Goal: Find specific page/section: Locate a particular part of the current website

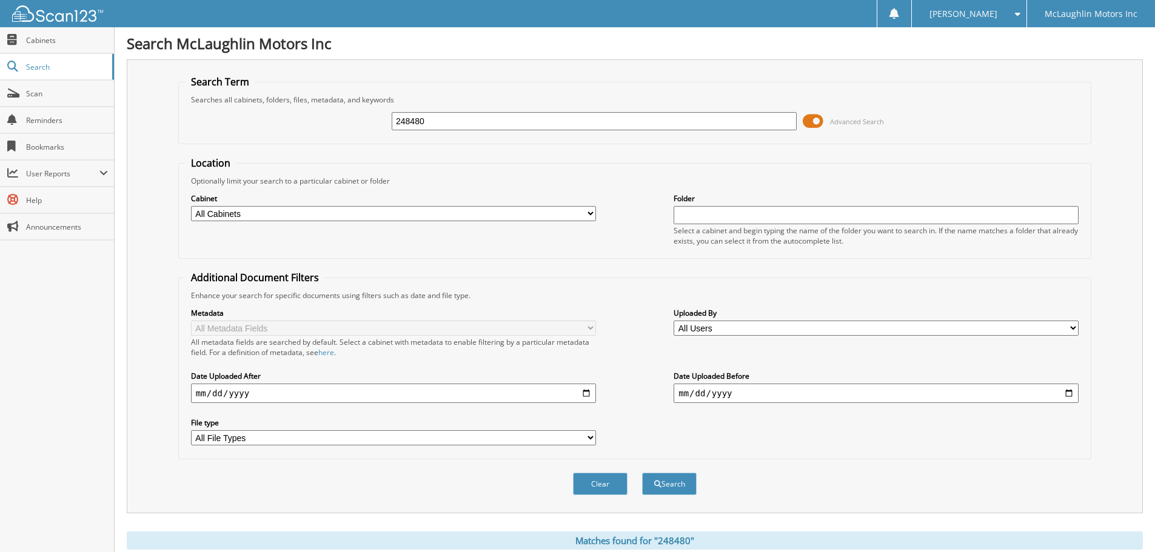
drag, startPoint x: 462, startPoint y: 124, endPoint x: 313, endPoint y: 118, distance: 148.6
click at [313, 118] on div "248480 Advanced Search" at bounding box center [635, 121] width 900 height 33
type input "seydou"
click at [642, 473] on button "Search" at bounding box center [669, 484] width 55 height 22
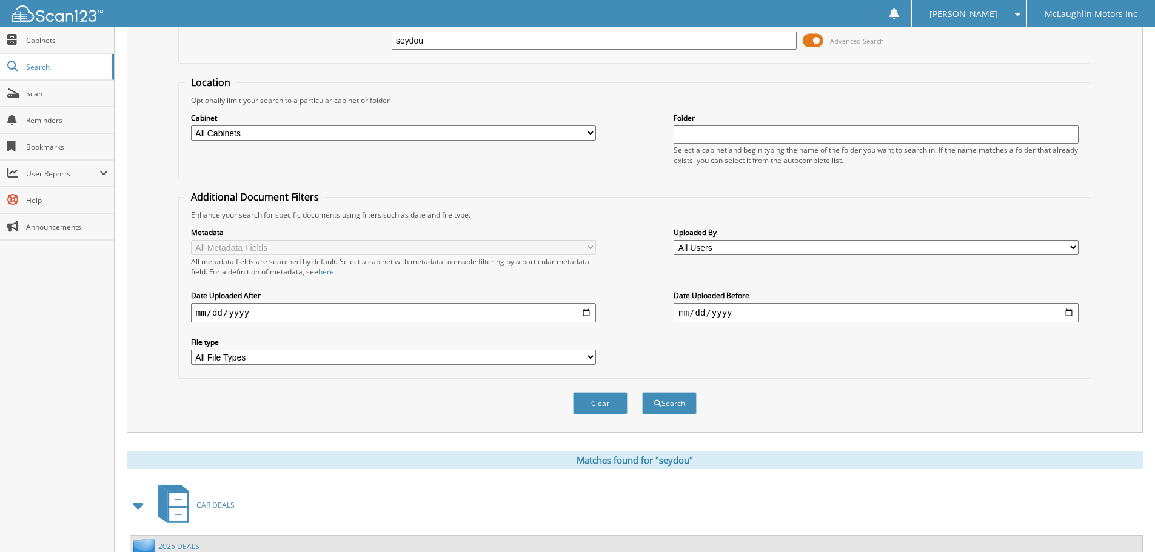
scroll to position [193, 0]
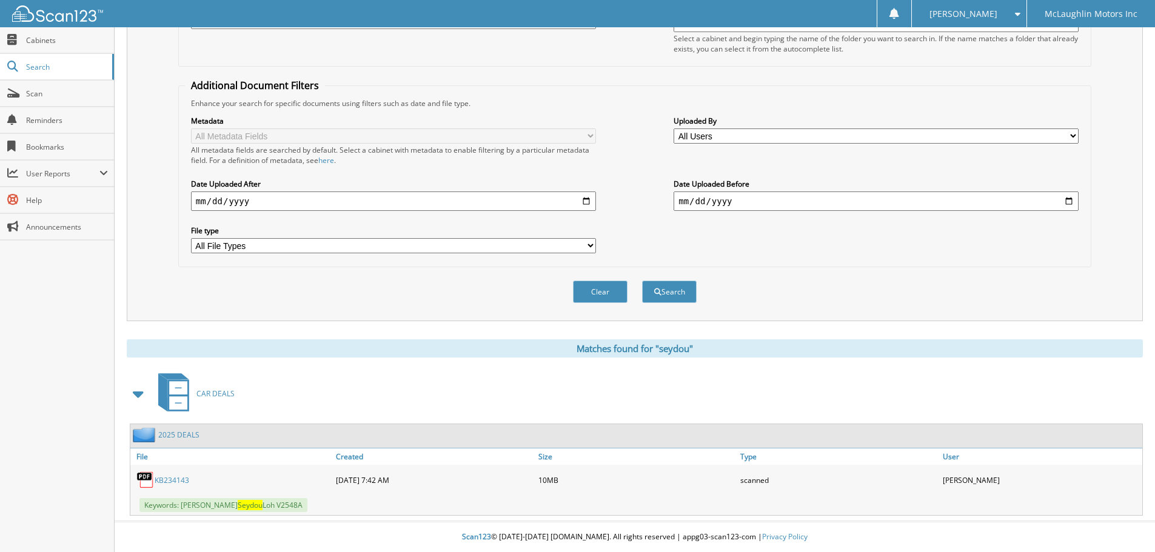
click at [167, 476] on link "KB234143" at bounding box center [172, 480] width 35 height 10
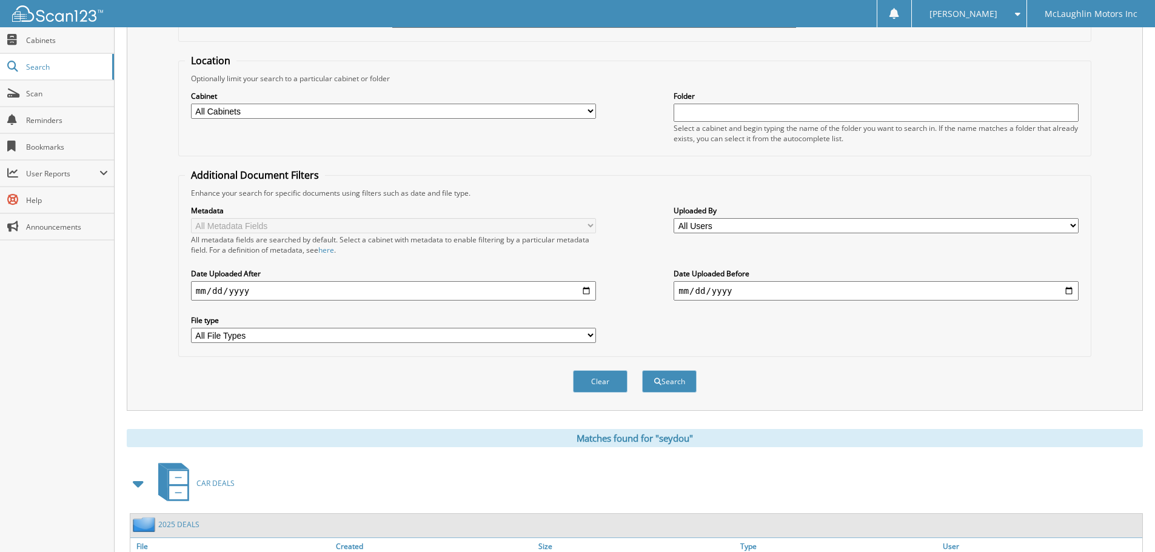
scroll to position [0, 0]
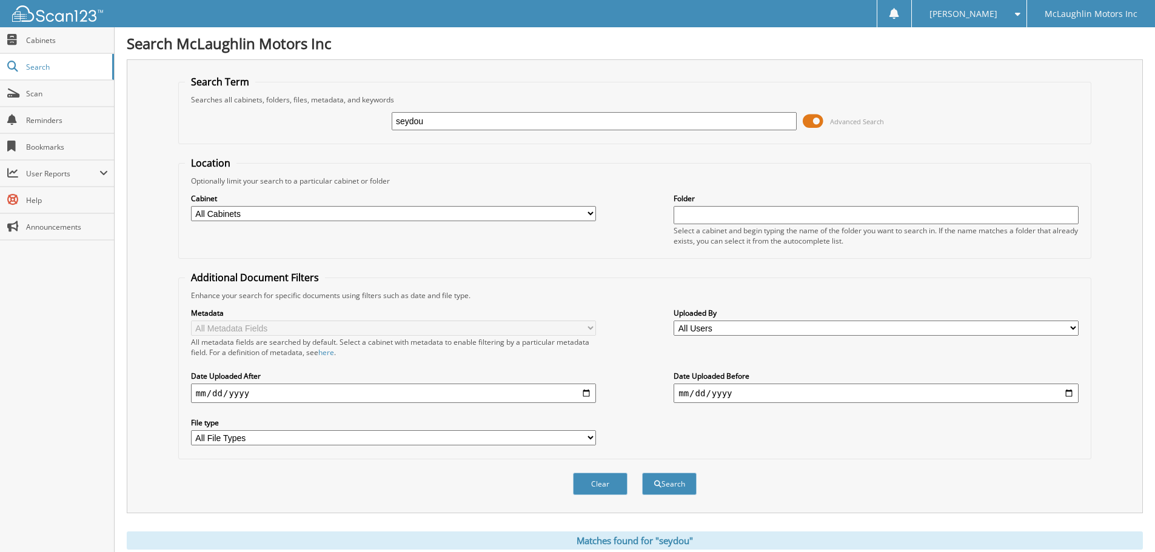
click at [451, 120] on input "seydou" at bounding box center [594, 121] width 405 height 18
type input "[PERSON_NAME]"
click at [679, 484] on button "Search" at bounding box center [669, 484] width 55 height 22
drag, startPoint x: 464, startPoint y: 121, endPoint x: 353, endPoint y: 113, distance: 110.6
click at [323, 115] on div "[PERSON_NAME] Advanced Search" at bounding box center [635, 121] width 900 height 33
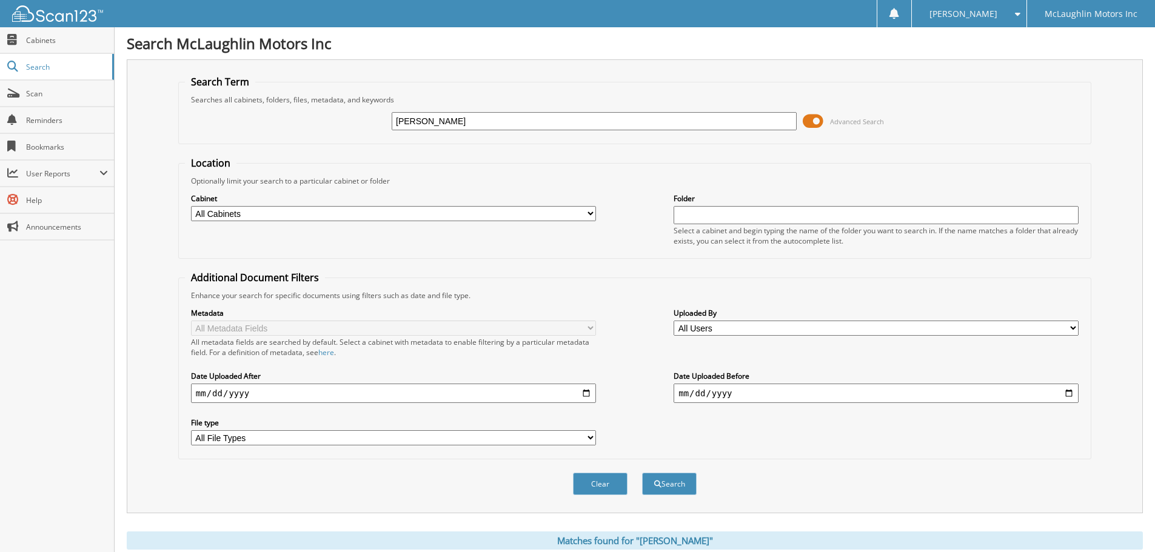
paste input "L07322"
type input "L07322"
click at [681, 484] on button "Search" at bounding box center [669, 484] width 55 height 22
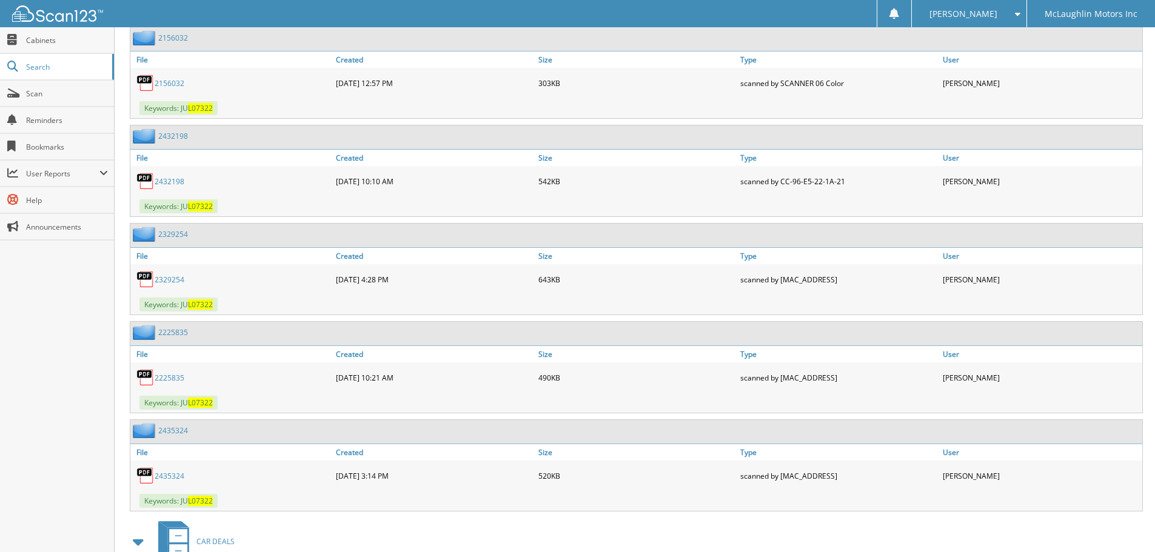
scroll to position [886, 0]
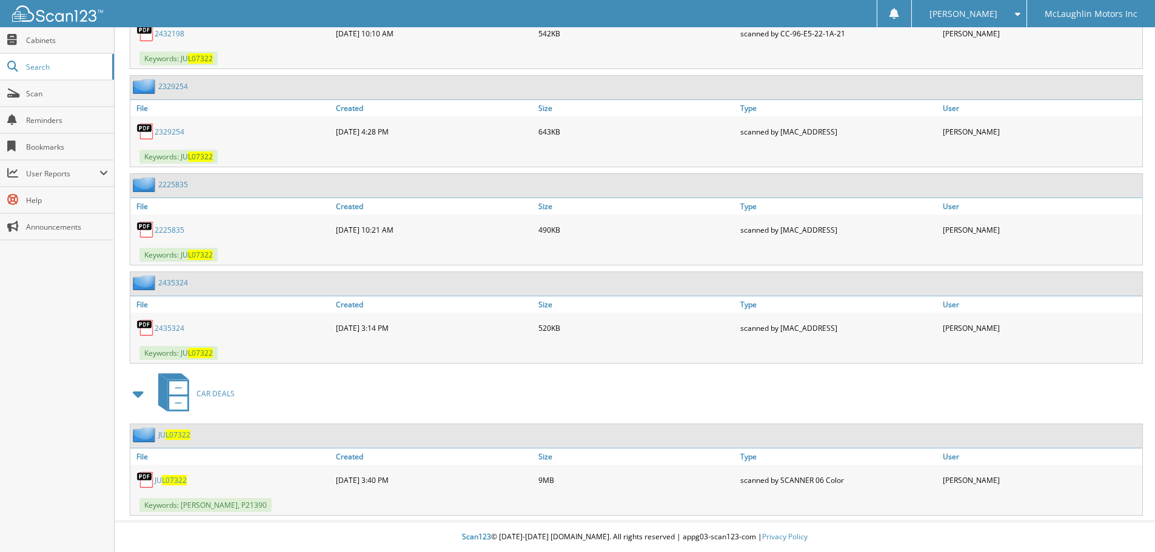
click at [176, 477] on span "L07322" at bounding box center [174, 480] width 25 height 10
